Goal: Check status: Check status

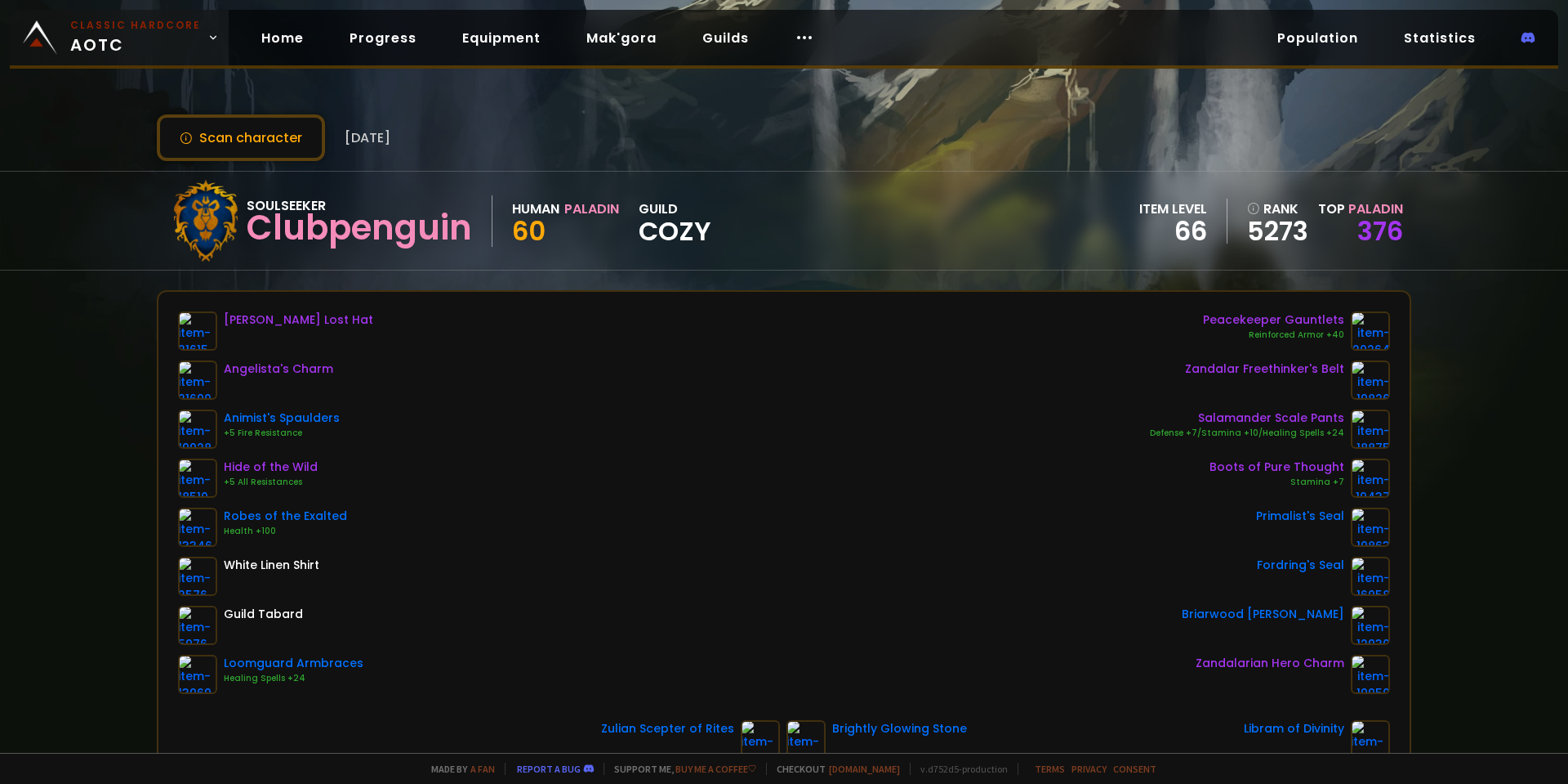
click at [97, 22] on small "Classic Hardcore" at bounding box center [135, 25] width 131 height 15
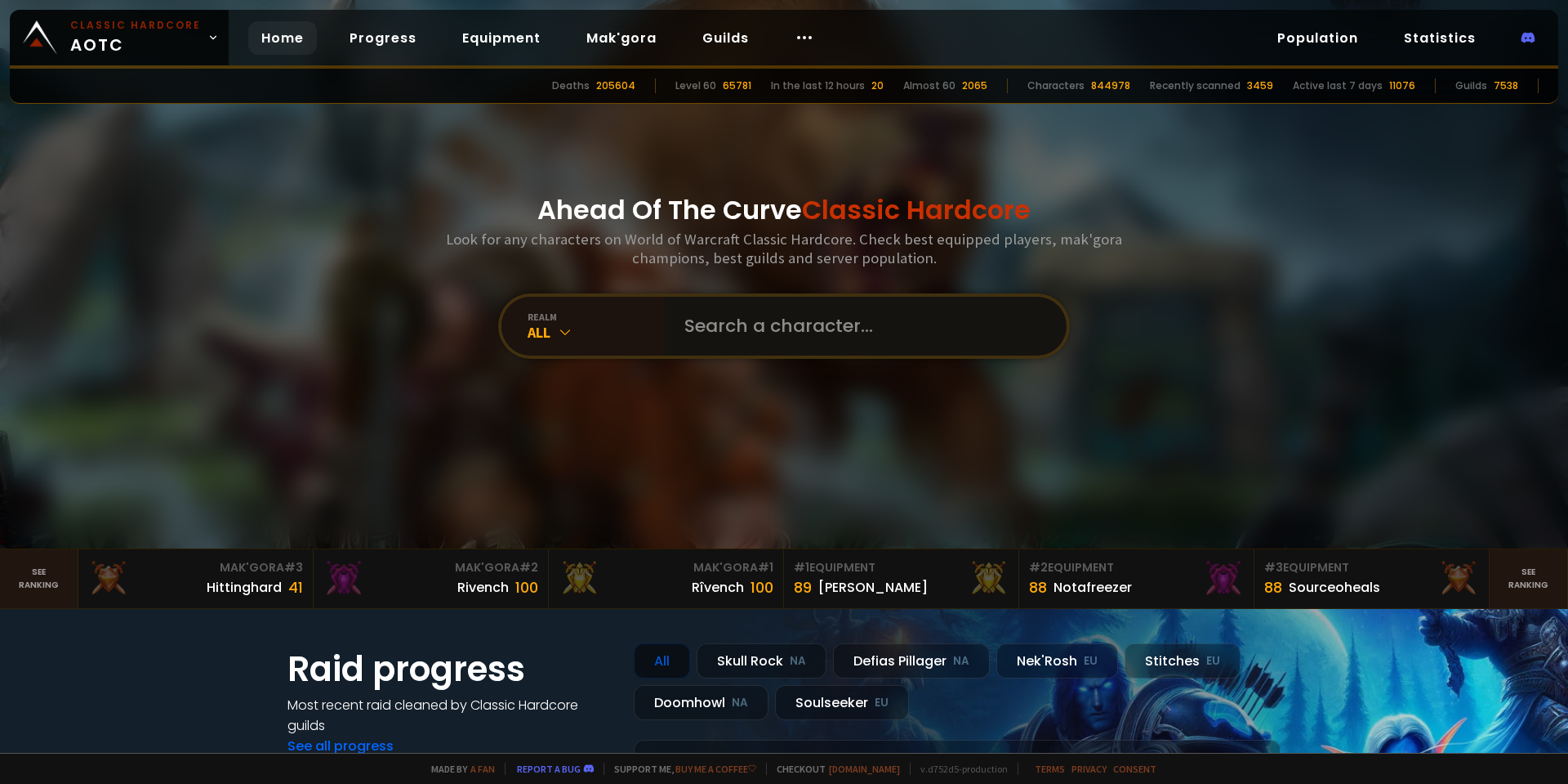
click at [707, 343] on input "text" at bounding box center [860, 326] width 373 height 58
type input "eol"
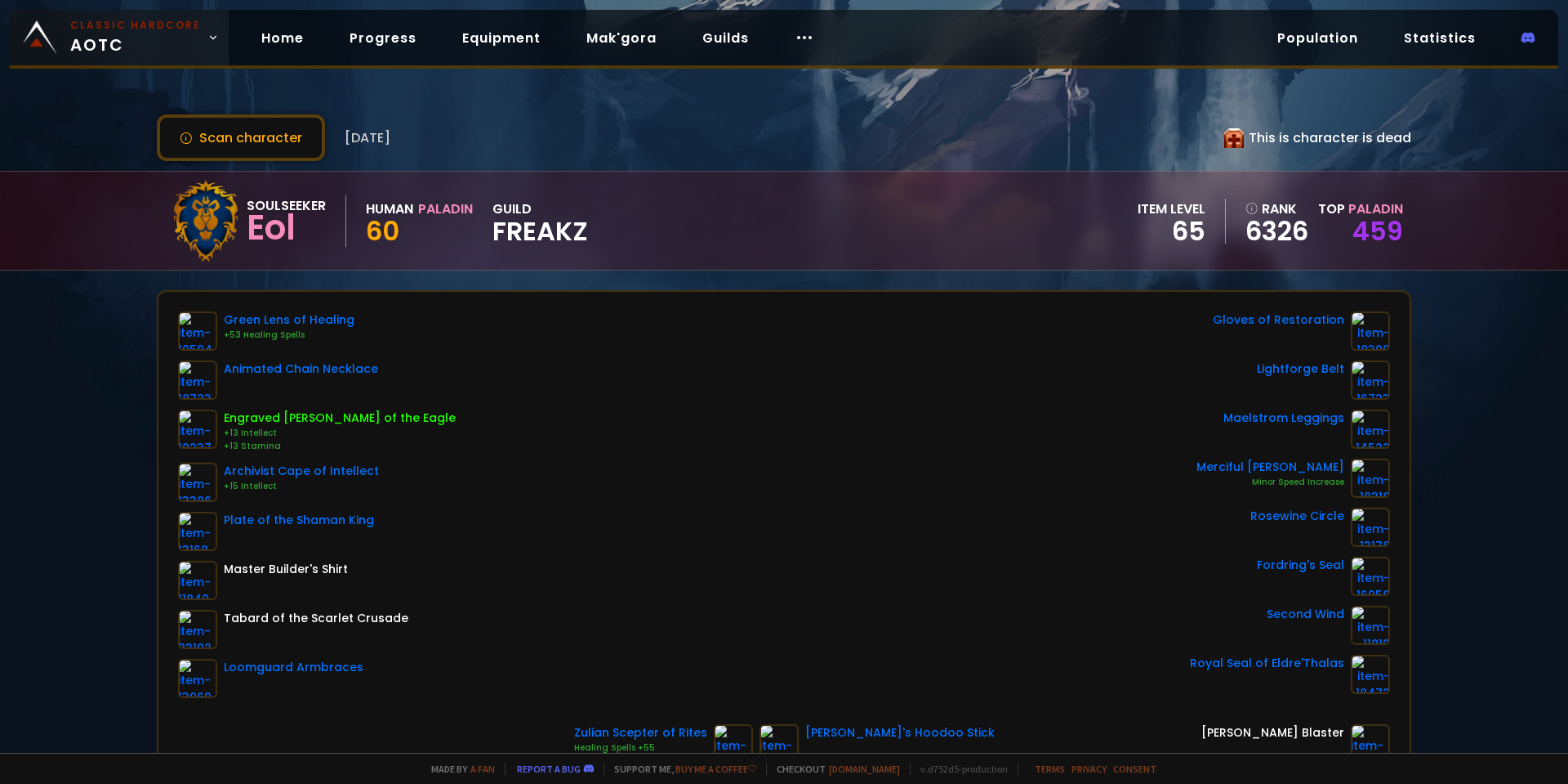
click at [165, 45] on span "Classic Hardcore AOTC" at bounding box center [135, 38] width 131 height 39
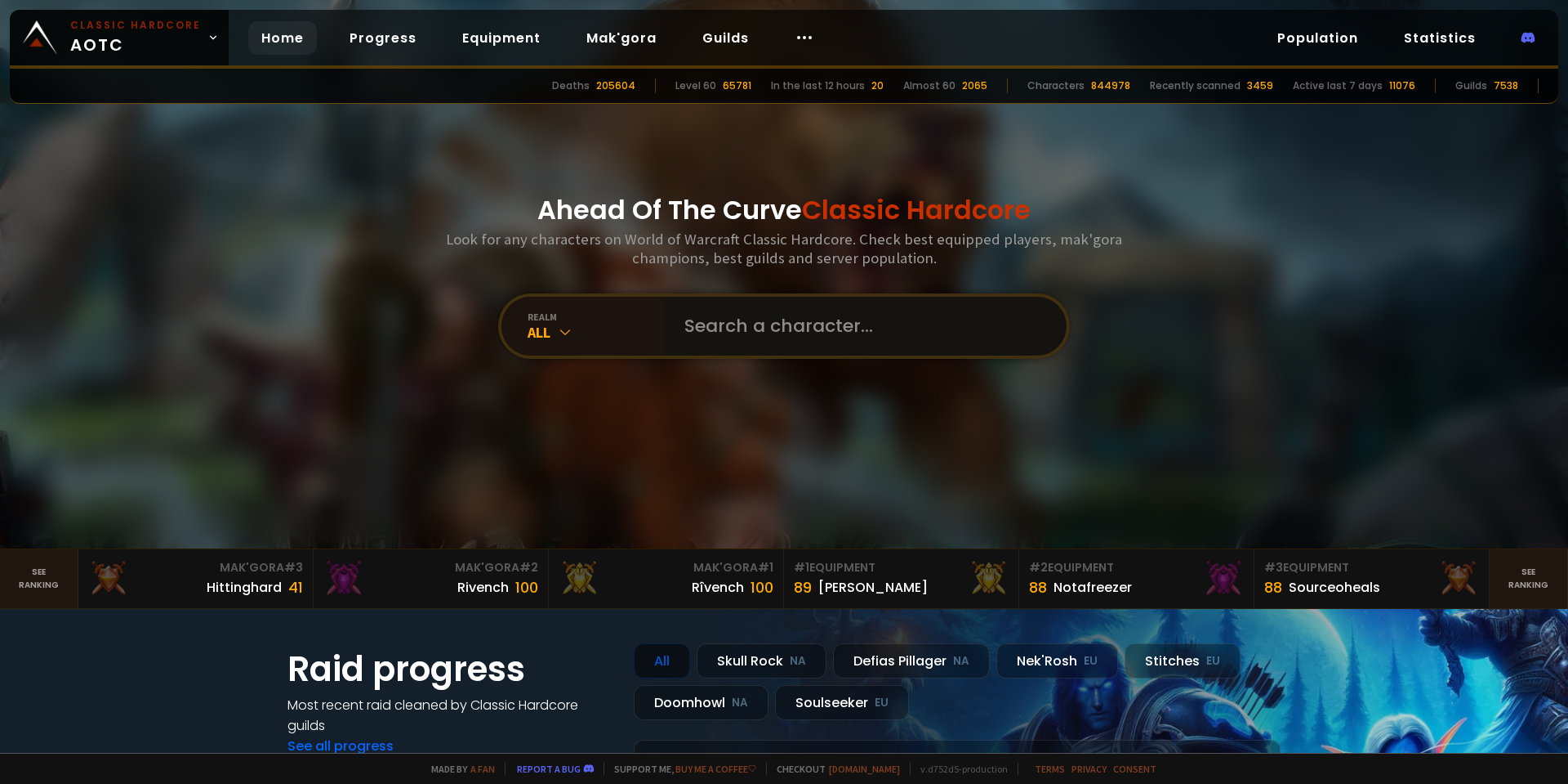
click at [755, 320] on input "text" at bounding box center [860, 326] width 373 height 58
type input "anurys"
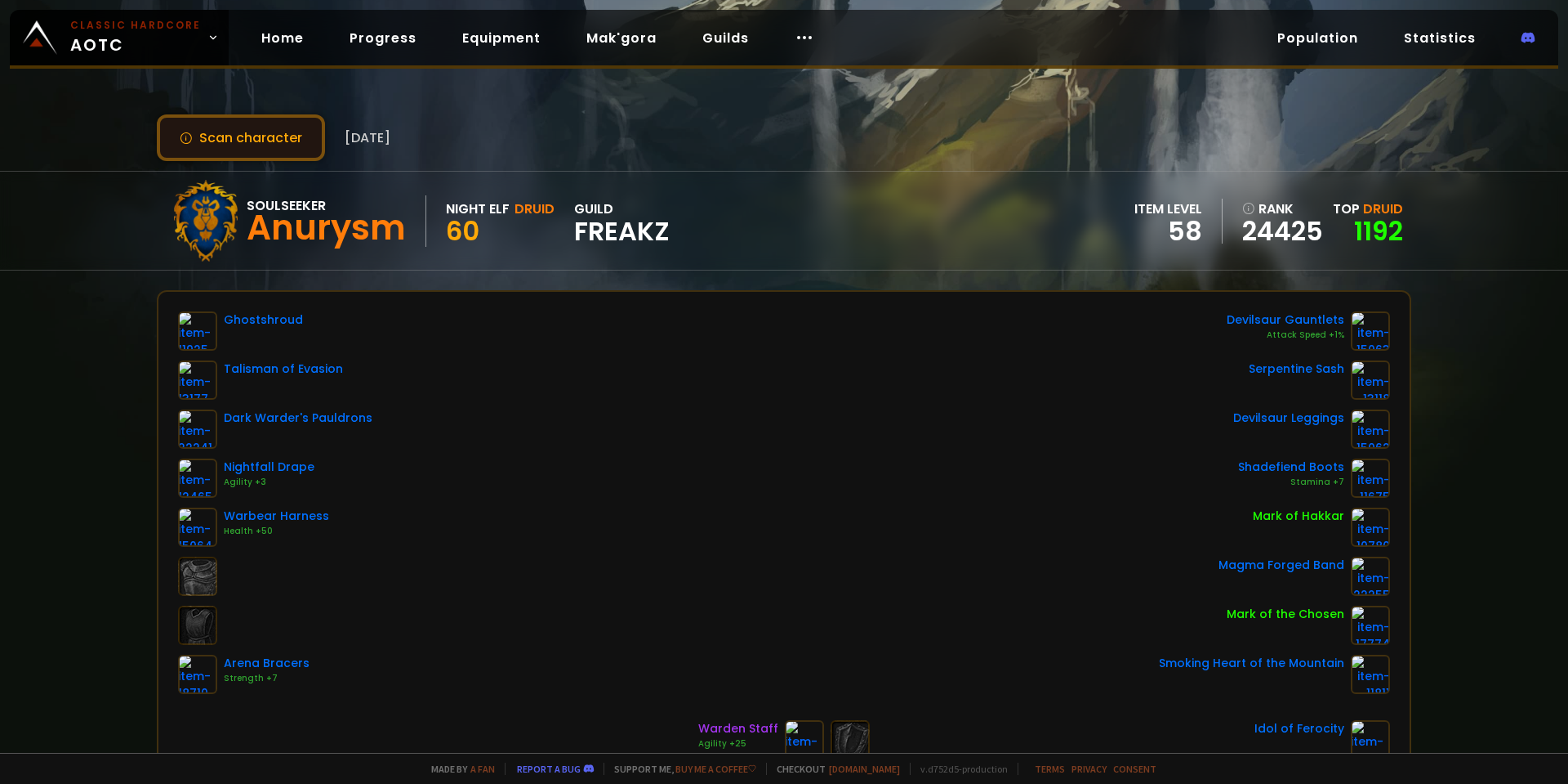
click at [267, 115] on button "Scan character" at bounding box center [241, 137] width 168 height 46
